Goal: Information Seeking & Learning: Check status

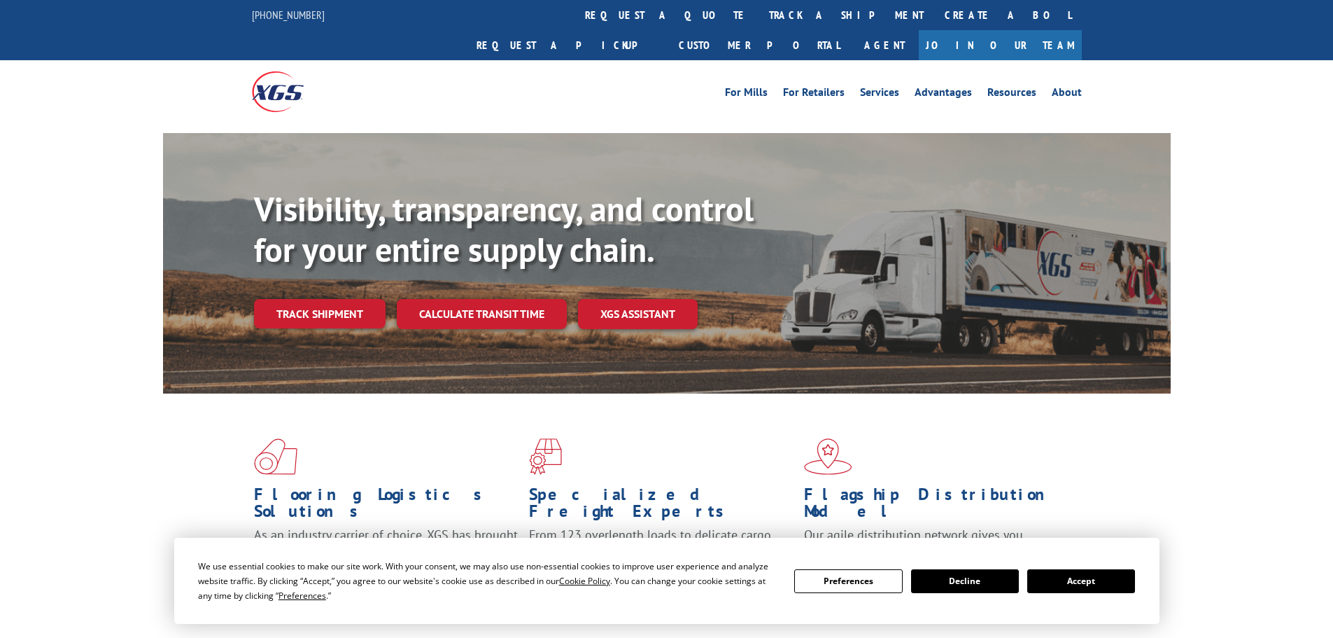
click at [1079, 575] on button "Accept" at bounding box center [1082, 581] width 108 height 24
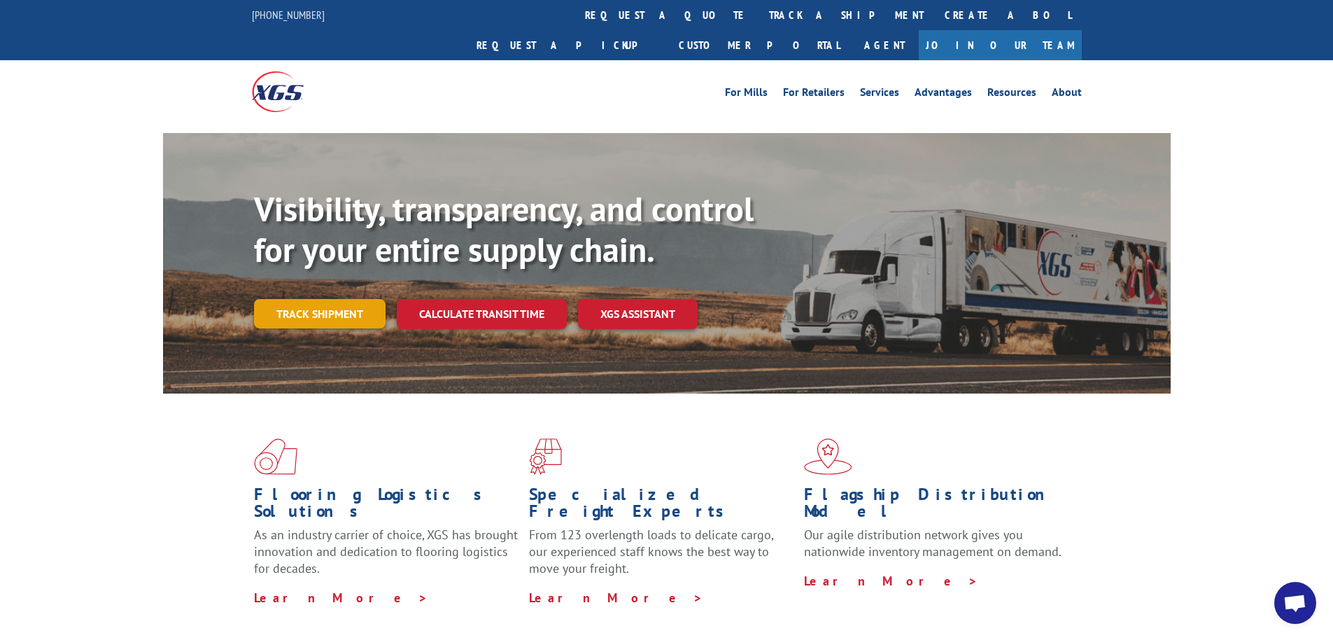
click at [331, 299] on link "Track shipment" at bounding box center [320, 313] width 132 height 29
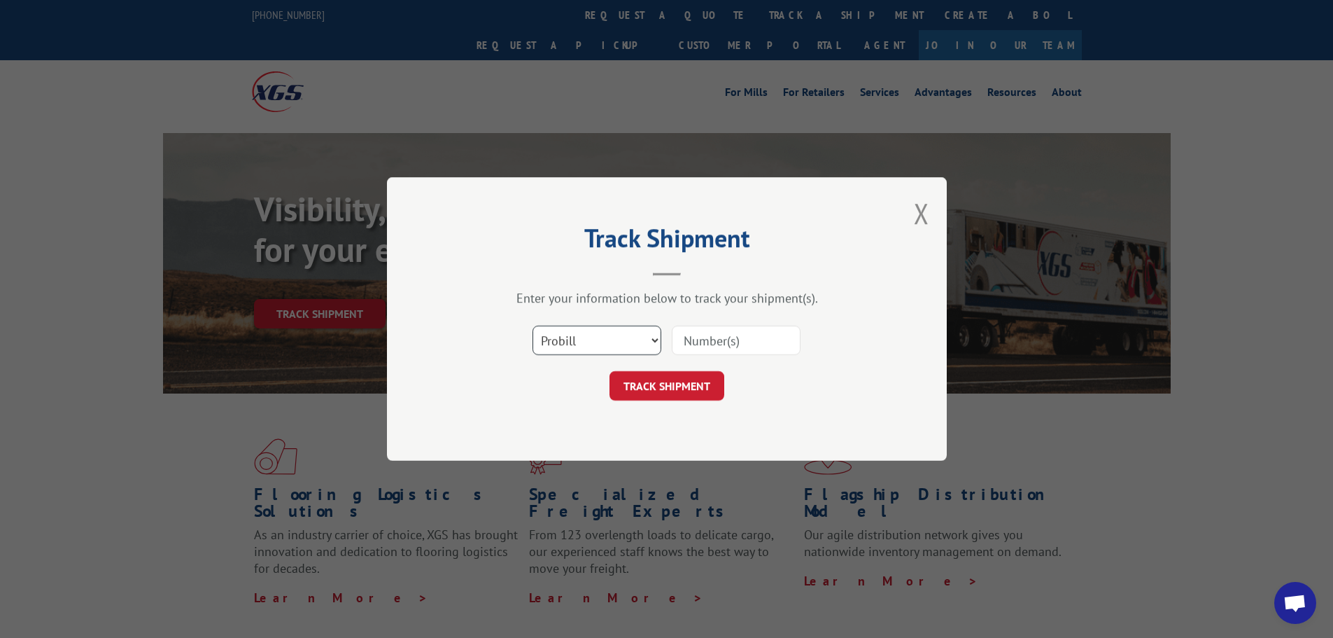
click at [538, 344] on select "Select category... Probill BOL PO" at bounding box center [597, 339] width 129 height 29
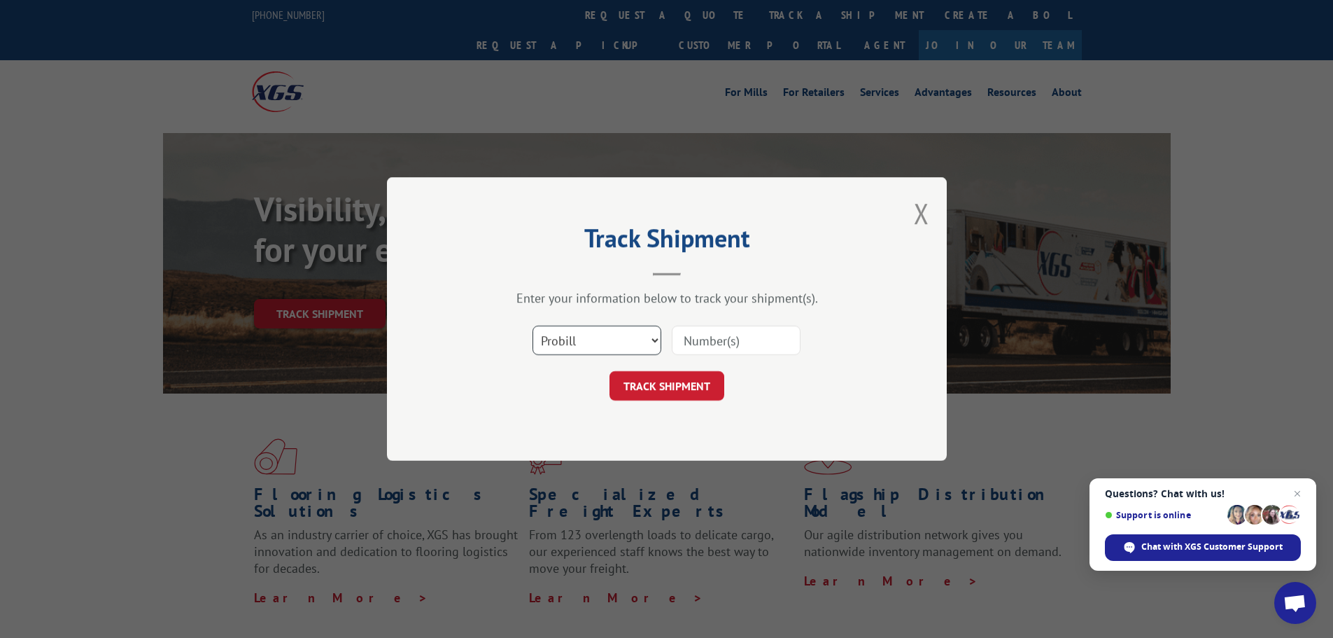
select select "bol"
click at [533, 325] on select "Select category... Probill BOL PO" at bounding box center [597, 339] width 129 height 29
click at [736, 328] on input at bounding box center [736, 339] width 129 height 29
paste input "5225832"
type input "5225832"
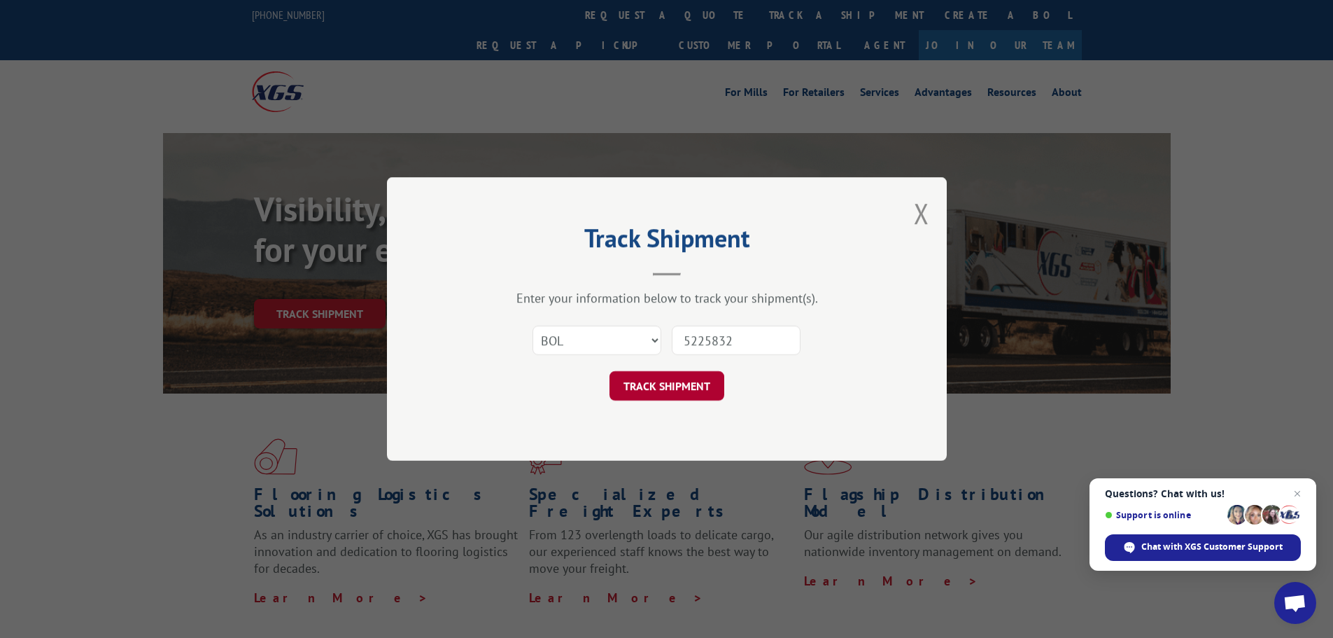
click at [663, 384] on button "TRACK SHIPMENT" at bounding box center [667, 385] width 115 height 29
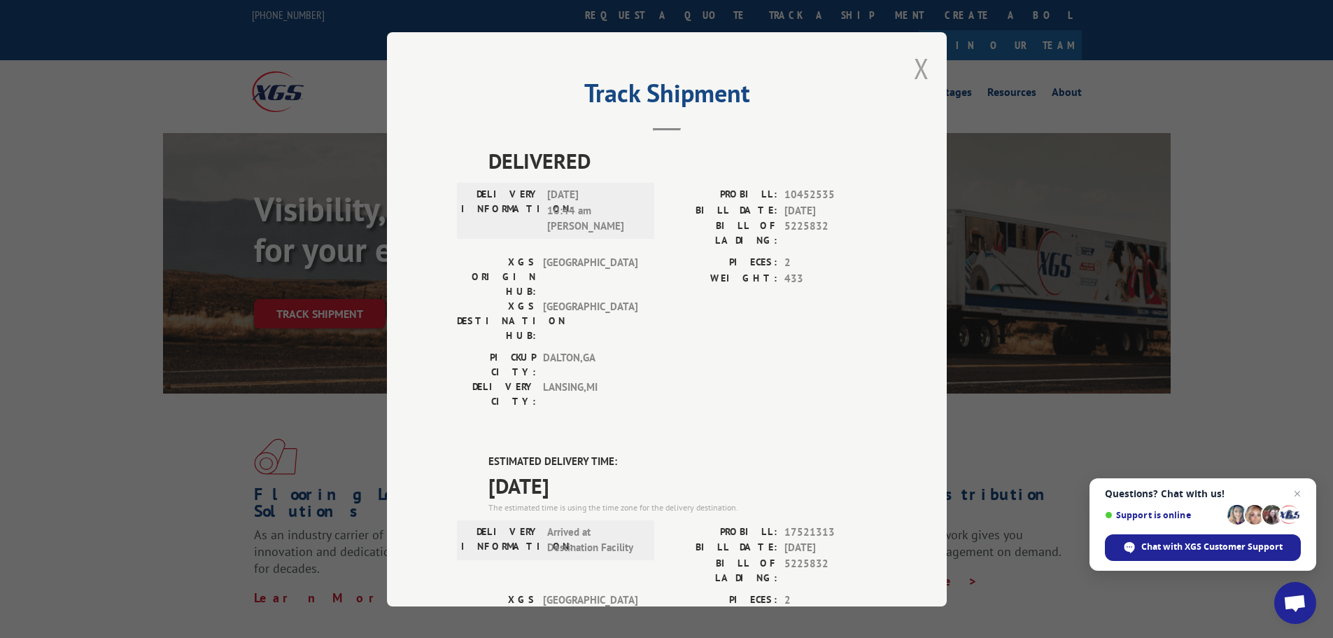
click at [920, 73] on button "Close modal" at bounding box center [921, 68] width 15 height 37
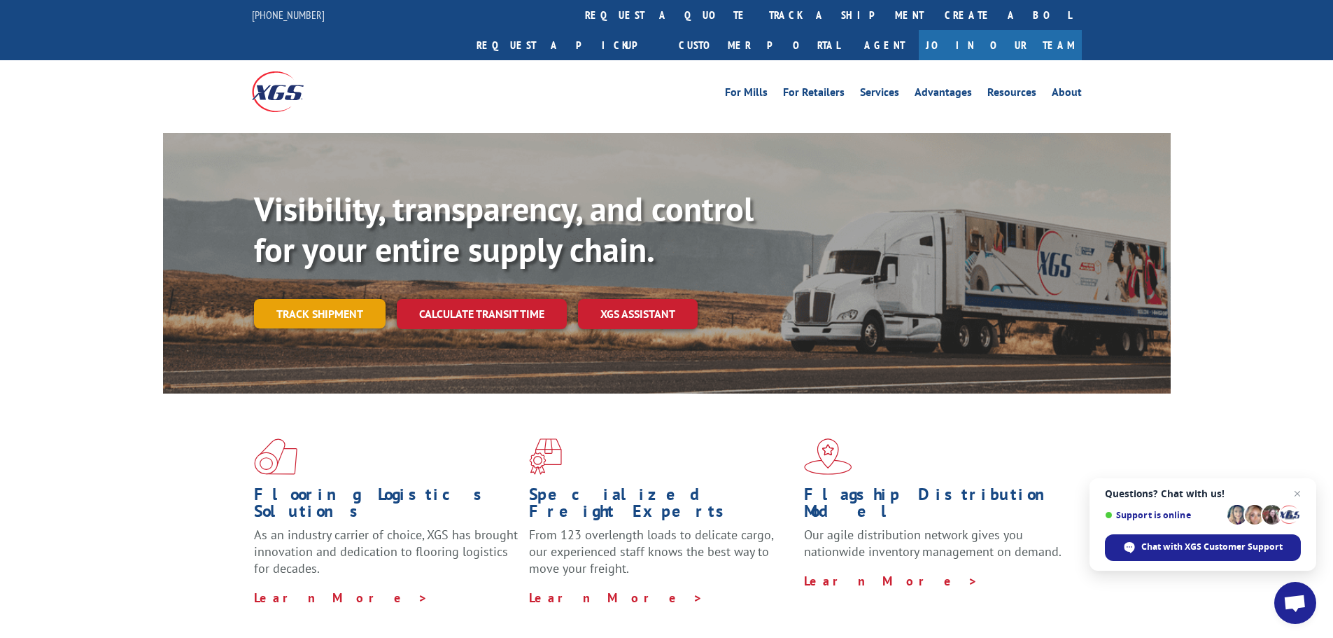
click at [324, 299] on link "Track shipment" at bounding box center [320, 313] width 132 height 29
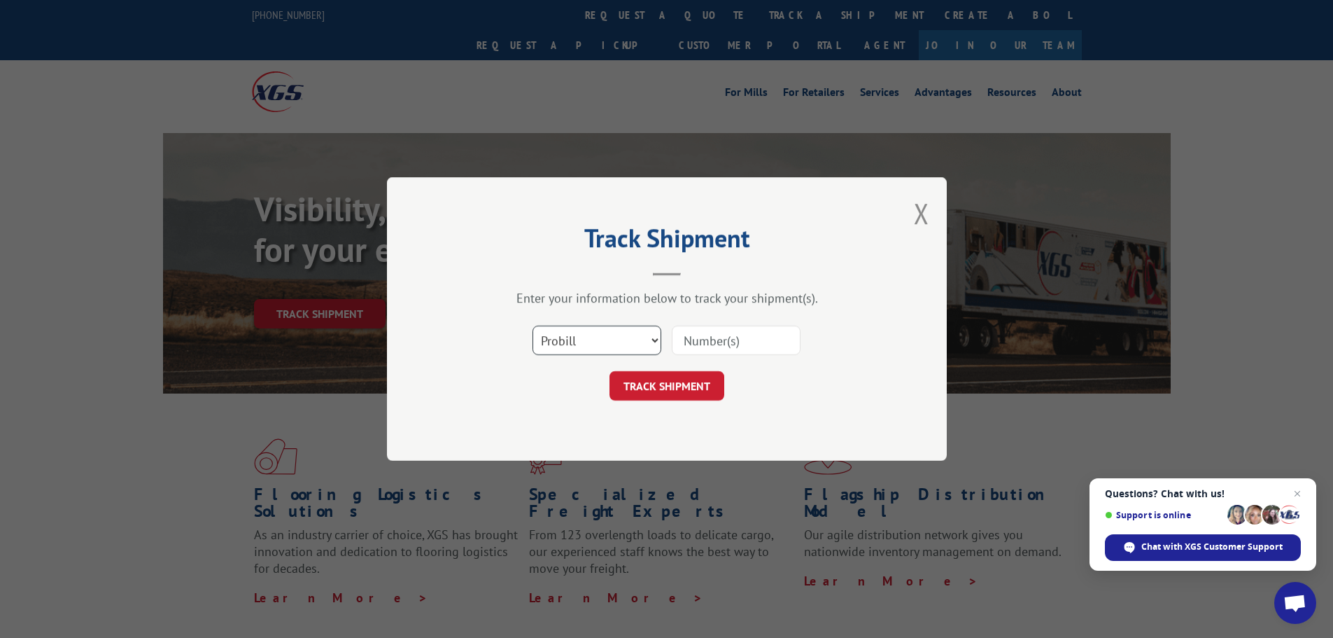
click at [575, 341] on select "Select category... Probill BOL PO" at bounding box center [597, 339] width 129 height 29
select select "bol"
click at [533, 325] on select "Select category... Probill BOL PO" at bounding box center [597, 339] width 129 height 29
click at [727, 336] on input at bounding box center [736, 339] width 129 height 29
paste input "6359953"
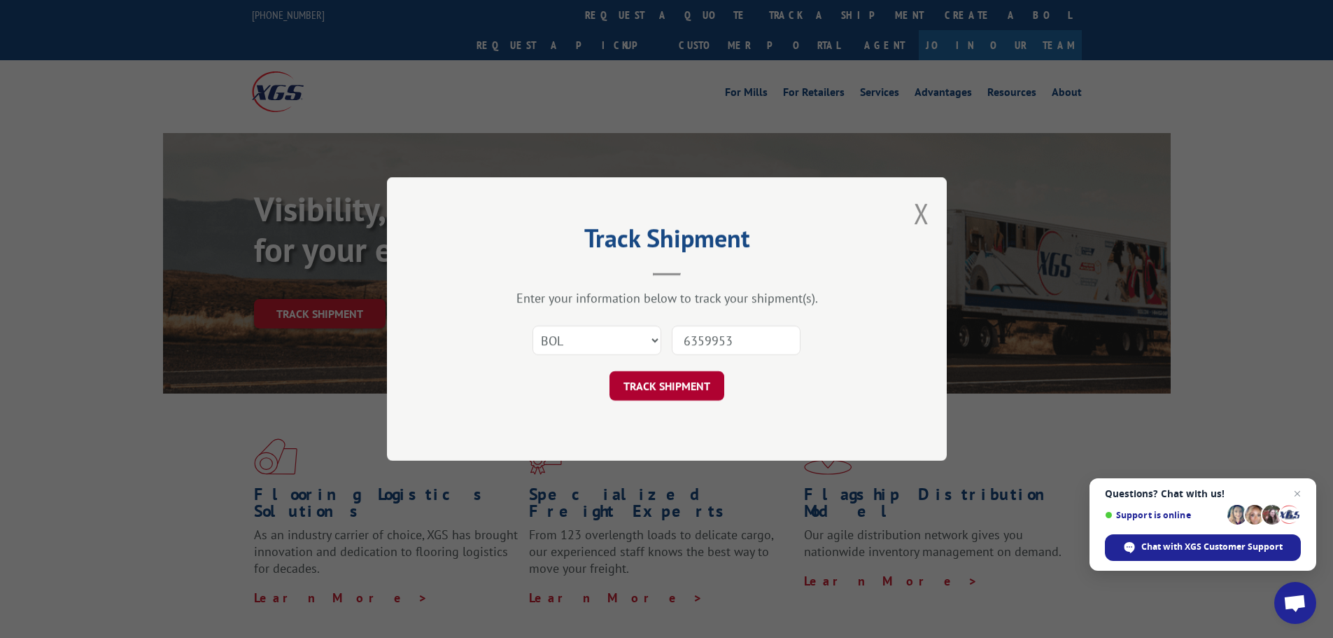
type input "6359953"
click at [669, 388] on button "TRACK SHIPMENT" at bounding box center [667, 385] width 115 height 29
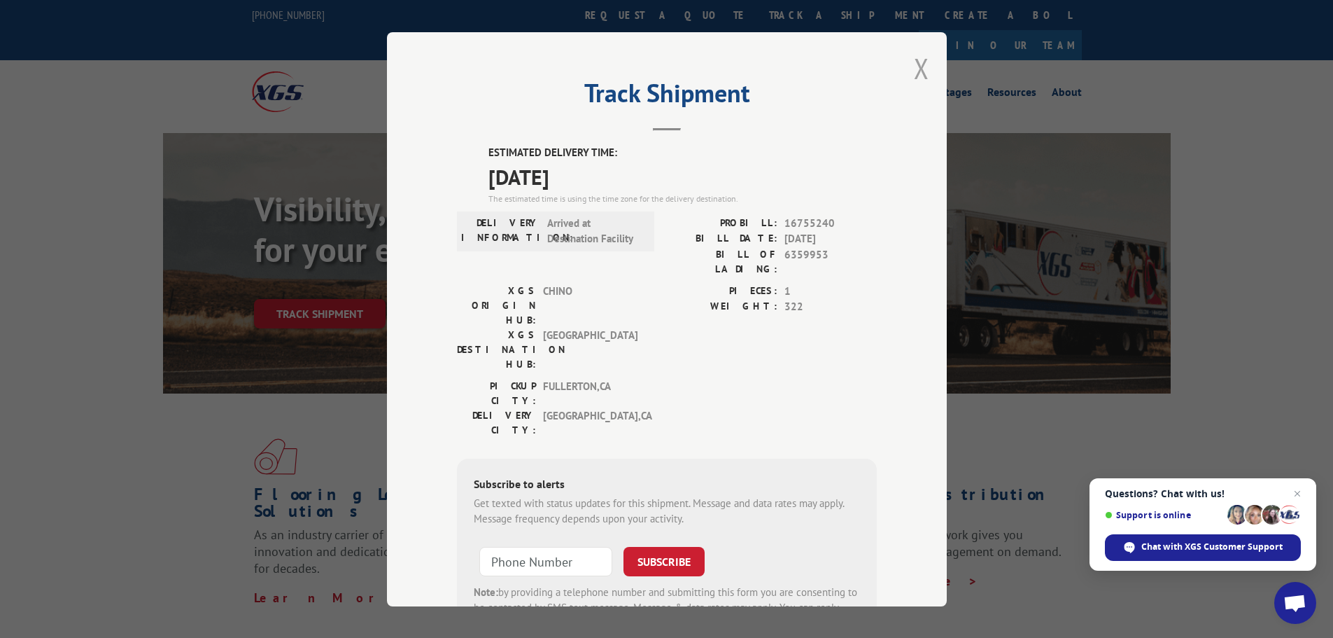
click at [914, 57] on button "Close modal" at bounding box center [921, 68] width 15 height 37
